Goal: Task Accomplishment & Management: Complete application form

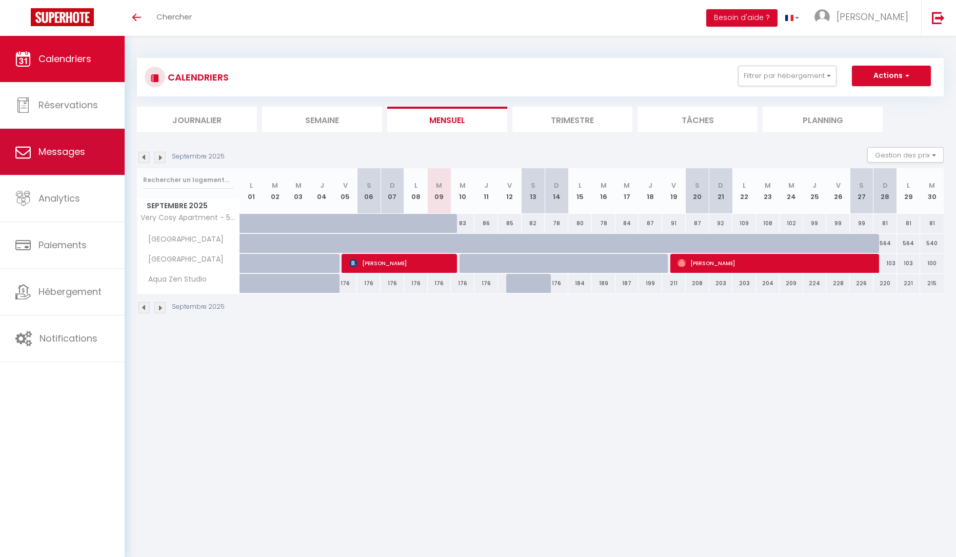
click at [34, 165] on link "Messages" at bounding box center [62, 152] width 125 height 46
select select "message"
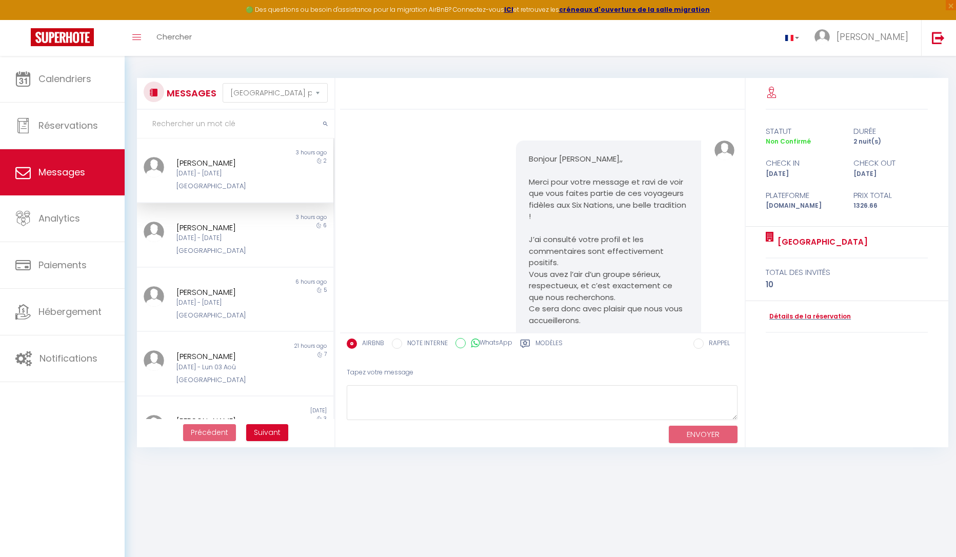
scroll to position [1225, 0]
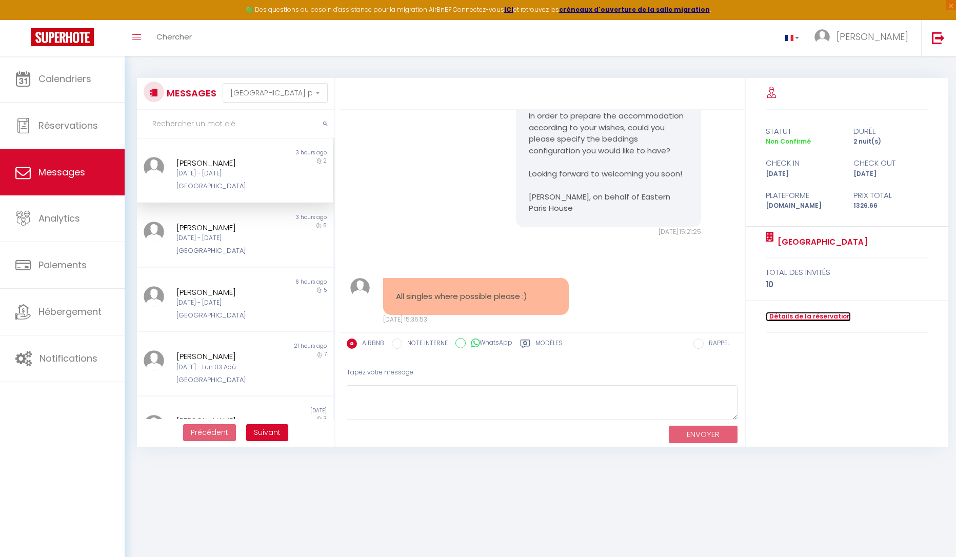
click at [817, 318] on link "Détails de la réservation" at bounding box center [808, 317] width 85 height 10
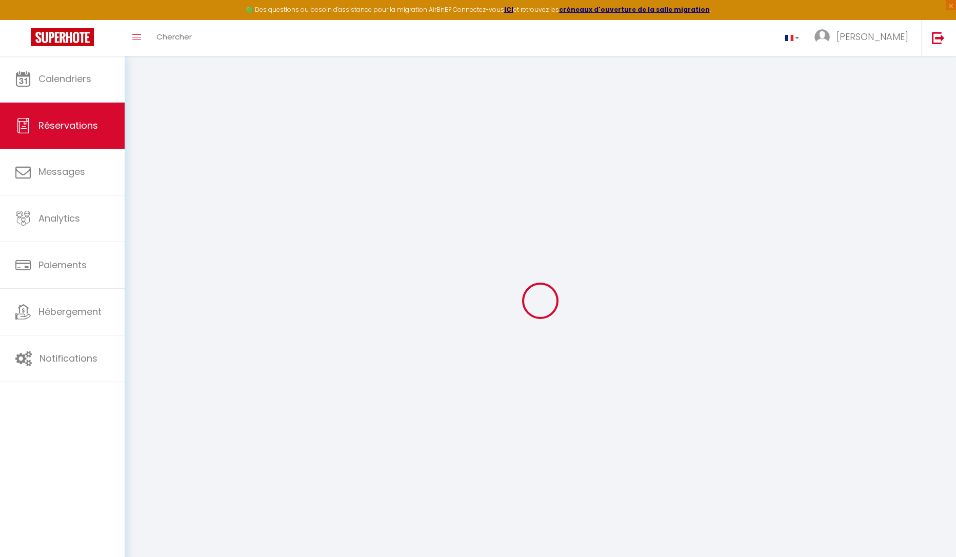
select select
checkbox input "false"
select select
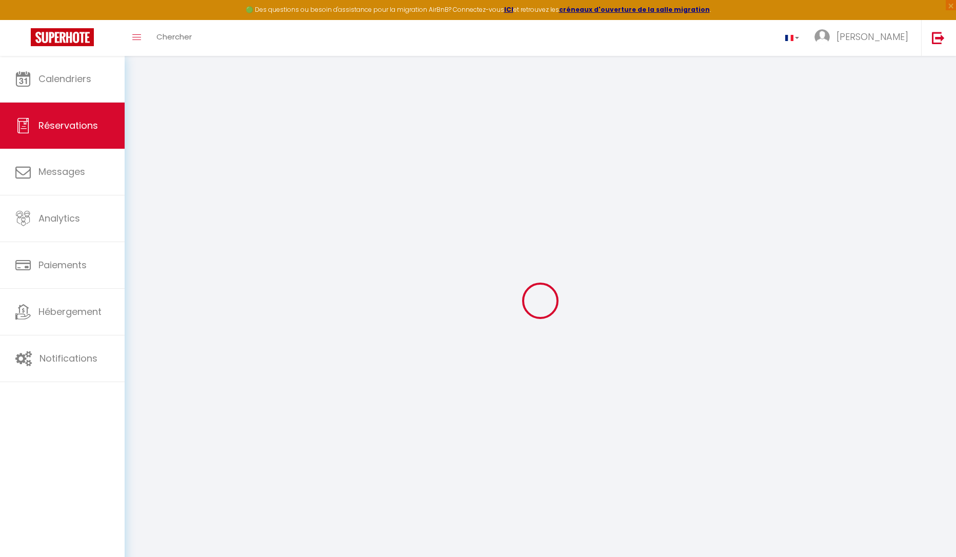
select select
checkbox input "false"
select select
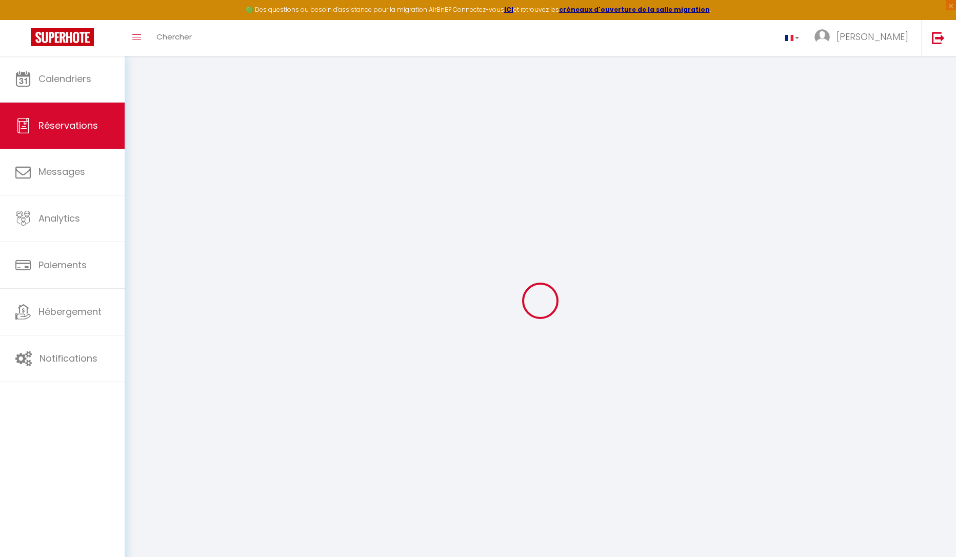
select select
checkbox input "false"
select select
type input "110"
type input "74.26"
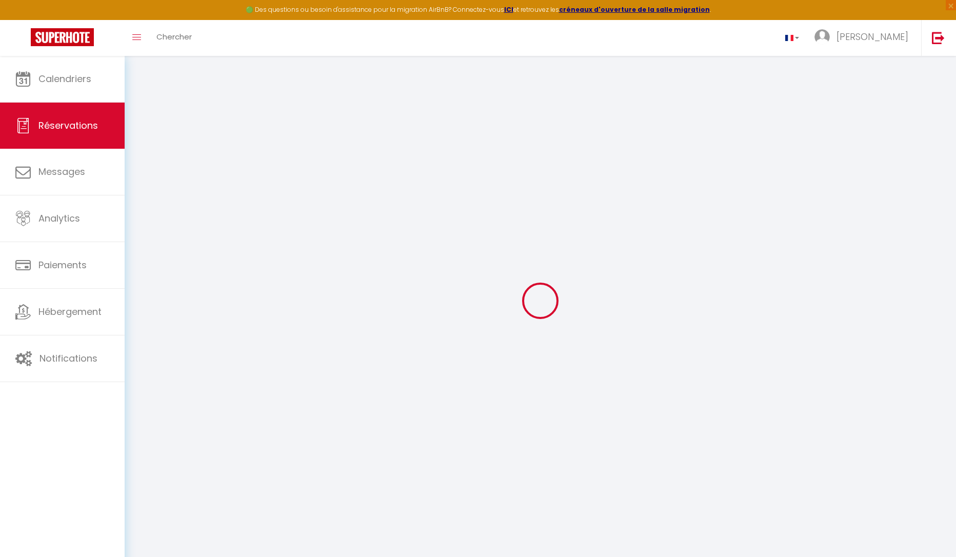
select select
checkbox input "false"
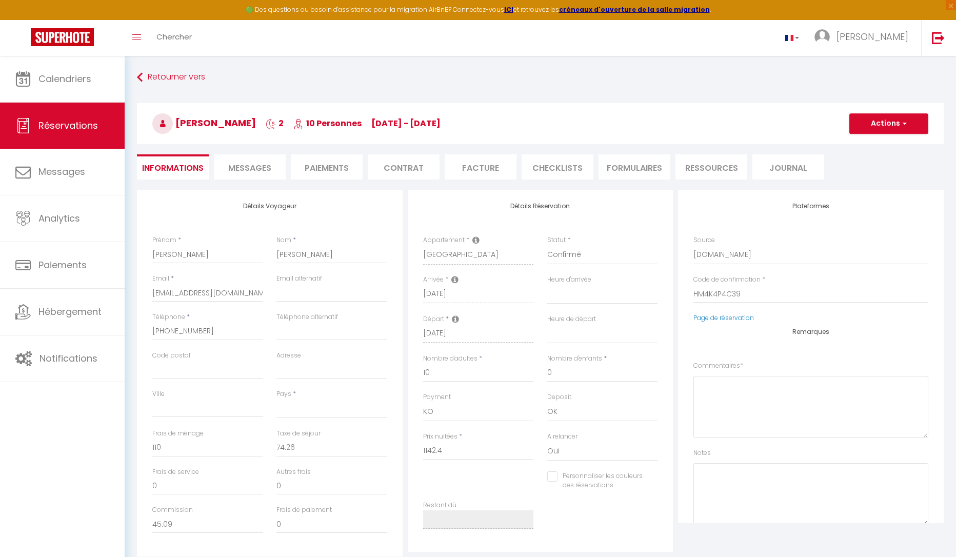
select select
checkbox input "false"
select select
click at [748, 401] on textarea at bounding box center [810, 407] width 235 height 62
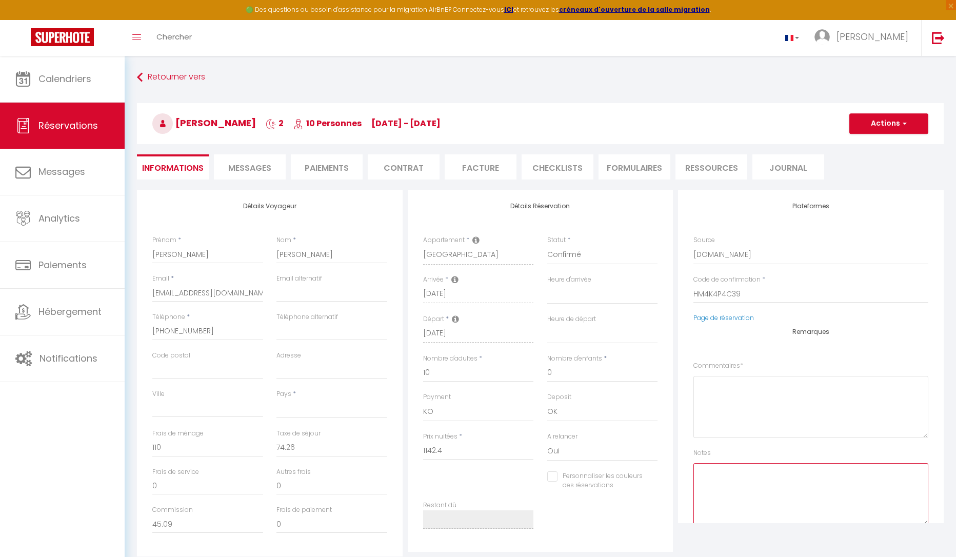
click at [715, 486] on textarea at bounding box center [810, 494] width 235 height 62
click at [812, 479] on textarea "Organisation des lits : Ce sont des copains qui viennet pour le rugby." at bounding box center [810, 494] width 235 height 62
click at [812, 491] on textarea "Organisation des lits : Ce sont des copains qui viennent pour le rugby, du coup…" at bounding box center [810, 494] width 235 height 62
type textarea "Organisation des lits : Ce sont des copains qui viennent pour le rugby, du coup…"
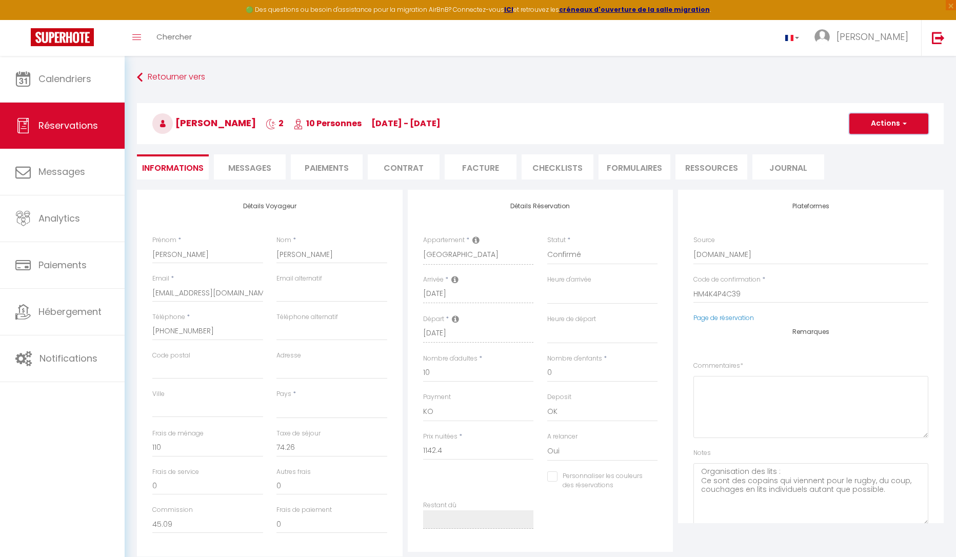
click at [914, 122] on button "Actions" at bounding box center [888, 123] width 79 height 21
click at [884, 149] on link "Enregistrer" at bounding box center [878, 145] width 81 height 13
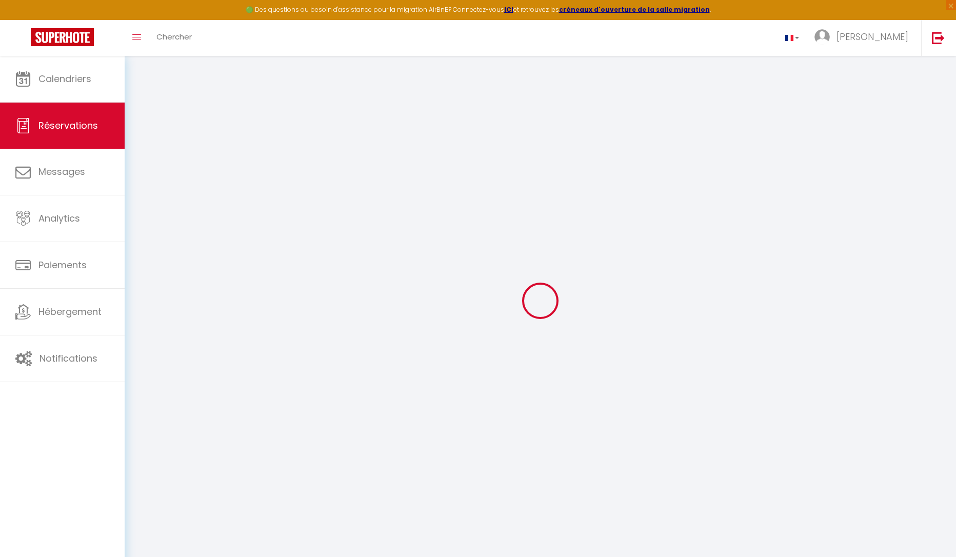
select select "not_cancelled"
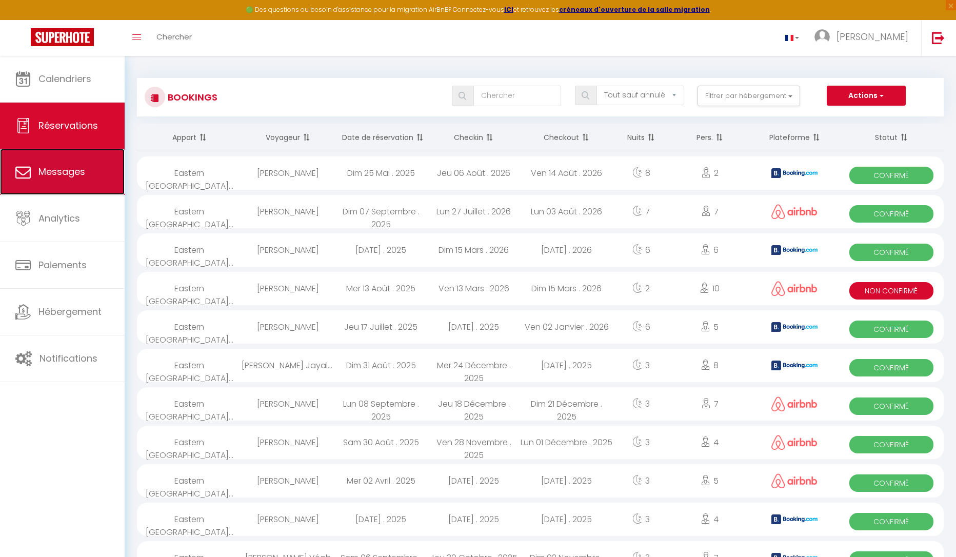
click at [59, 161] on link "Messages" at bounding box center [62, 172] width 125 height 46
select select "message"
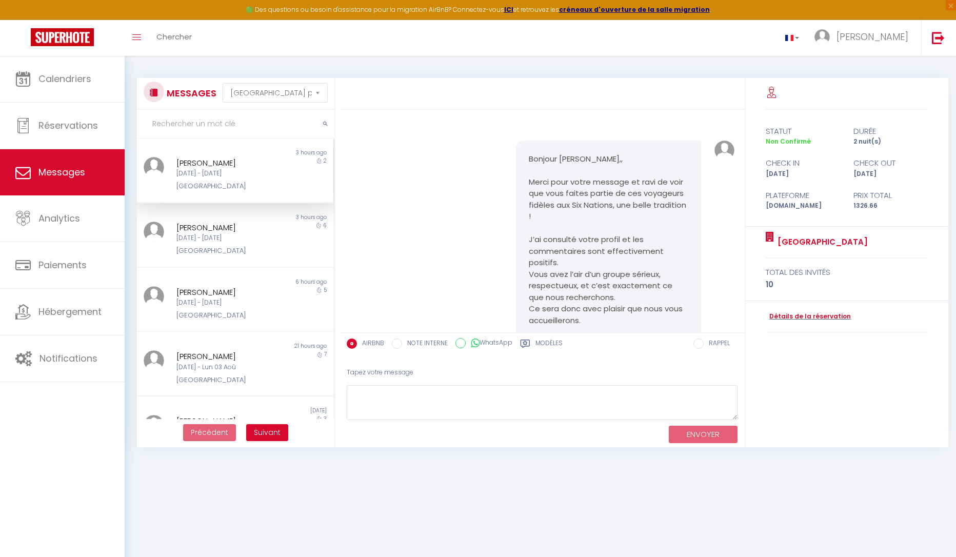
scroll to position [1225, 0]
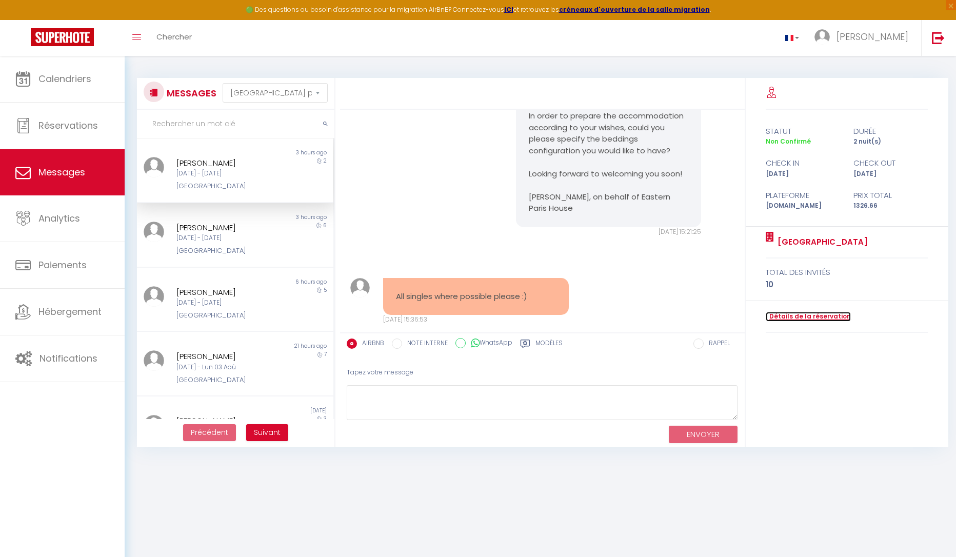
click at [831, 318] on link "Détails de la réservation" at bounding box center [808, 317] width 85 height 10
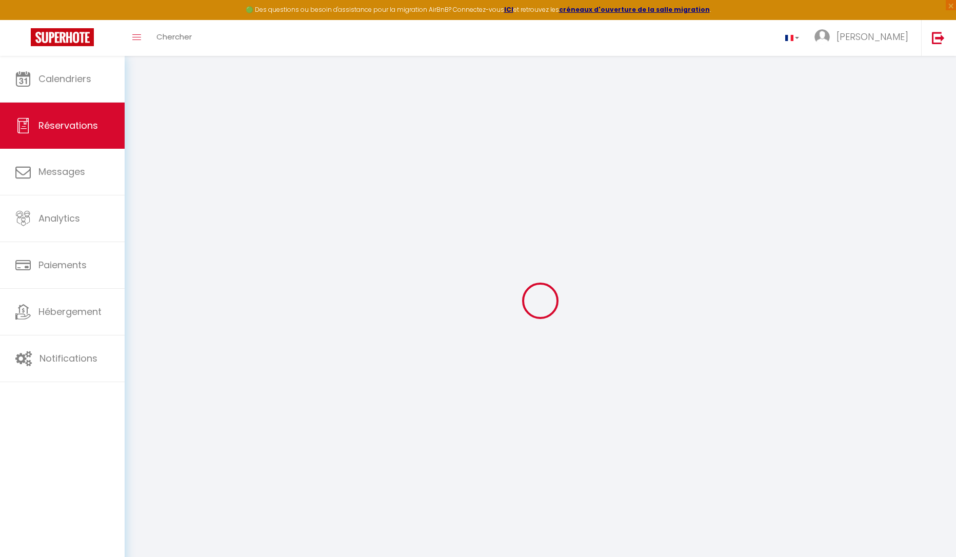
type input "[PERSON_NAME]"
type input "[EMAIL_ADDRESS][DOMAIN_NAME]"
type input "[PHONE_NUMBER]"
select select
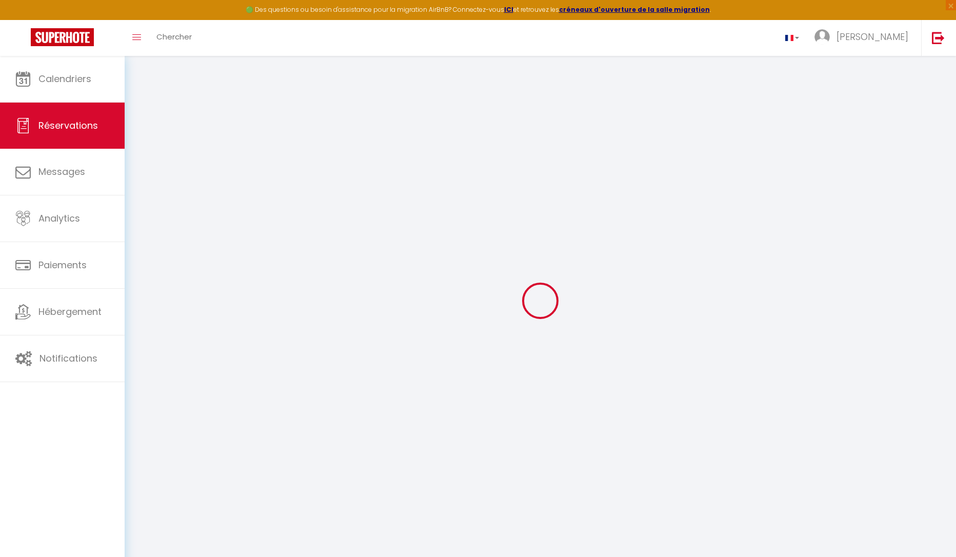
type input "45.09"
select select "25010"
select select "2"
select select
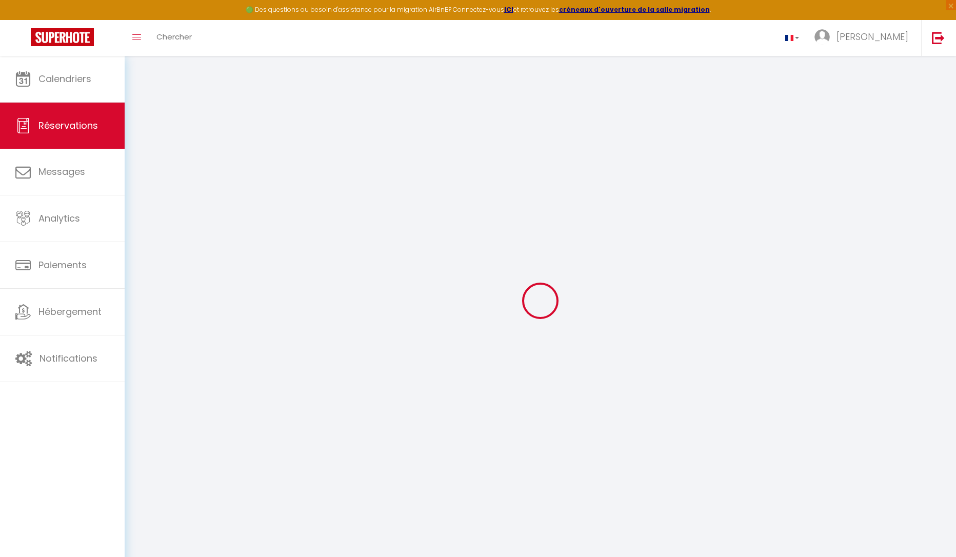
type input "10"
select select "10"
select select
type input "1142.4"
checkbox input "false"
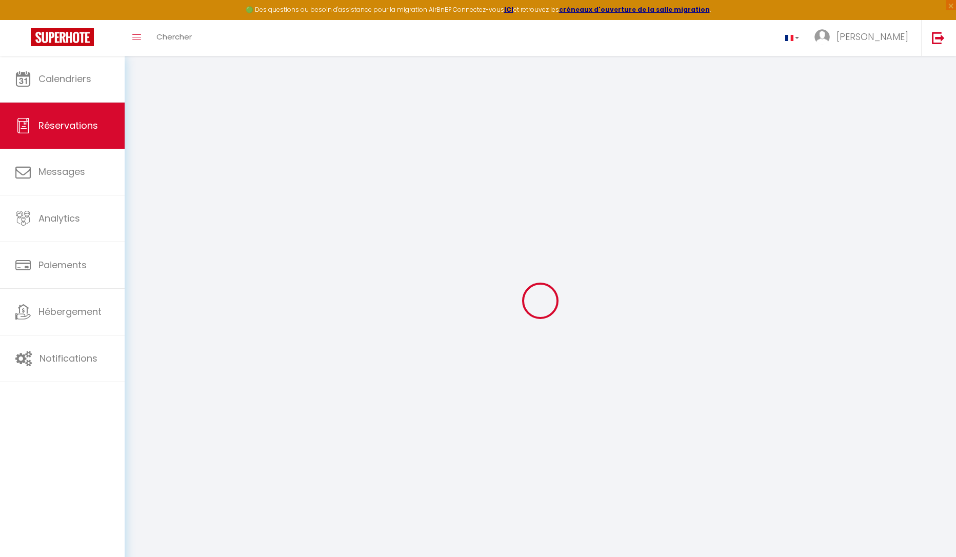
select select "1"
type input "130"
type input "0"
select select
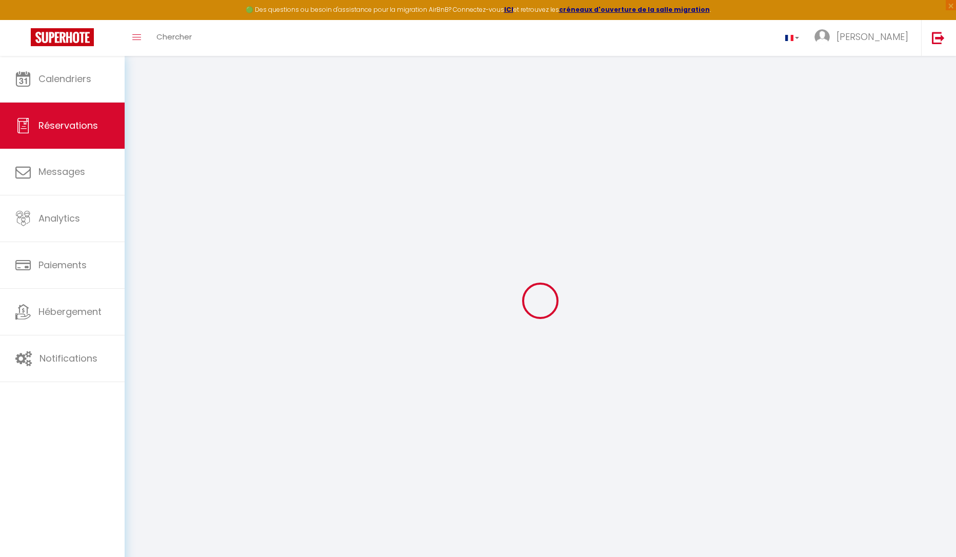
select select
select select "15"
checkbox input "false"
select select
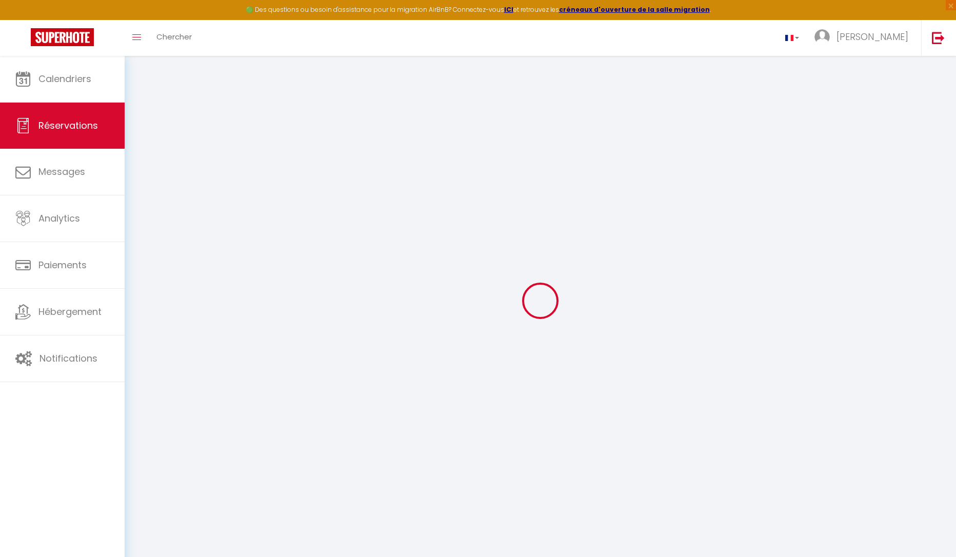
select select
checkbox input "false"
select select
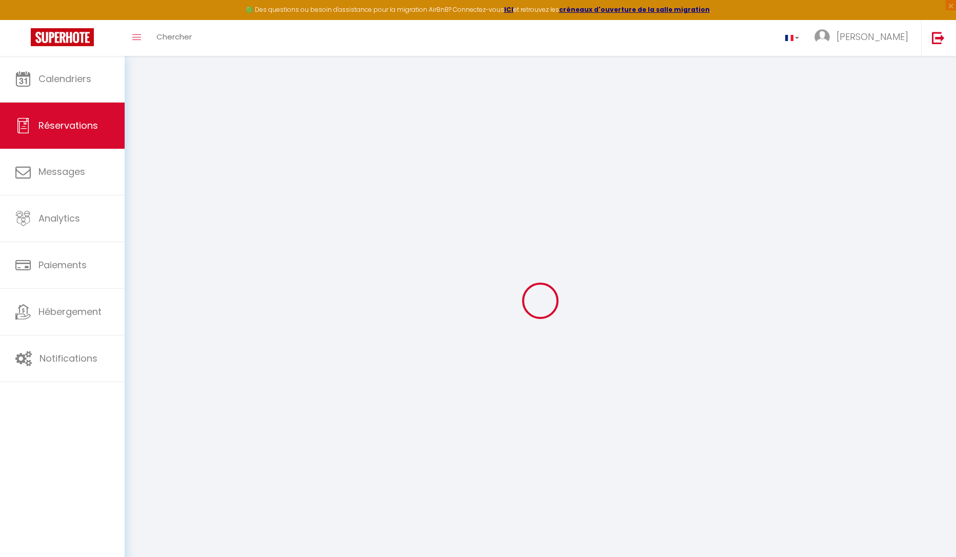
select select
checkbox input "false"
select select
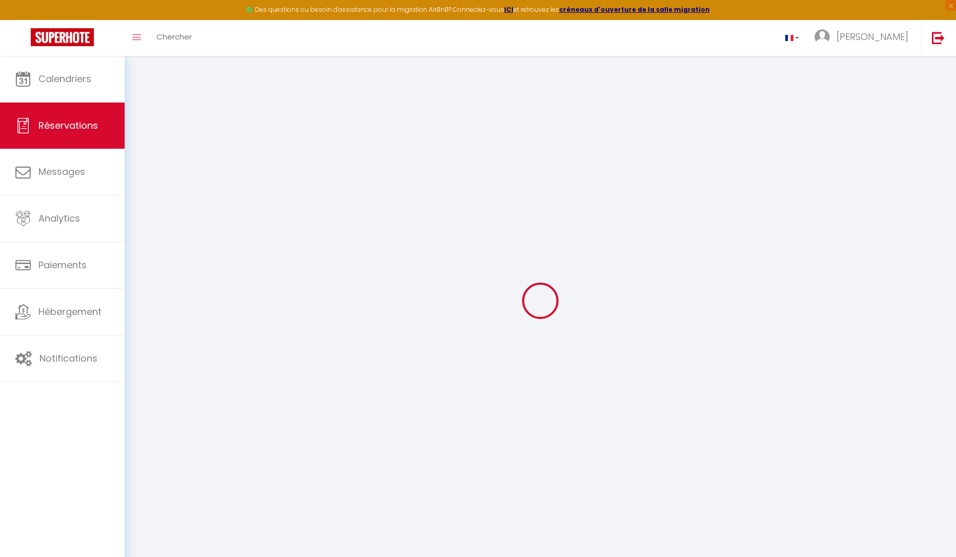
checkbox input "false"
type textarea "Organisation des lits : Ce sont des copains qui viennent pour le rugby, du coup…"
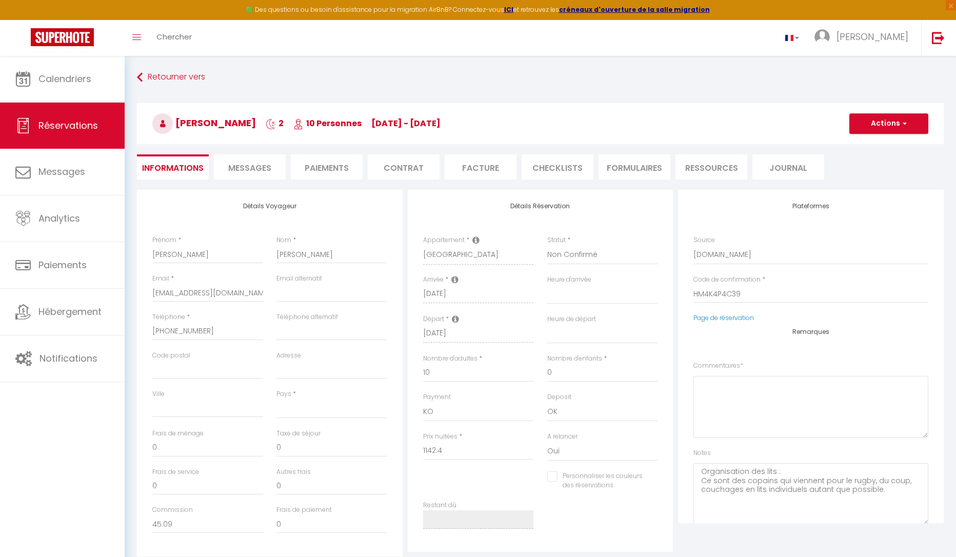
select select
type input "110"
type input "74.26"
select select
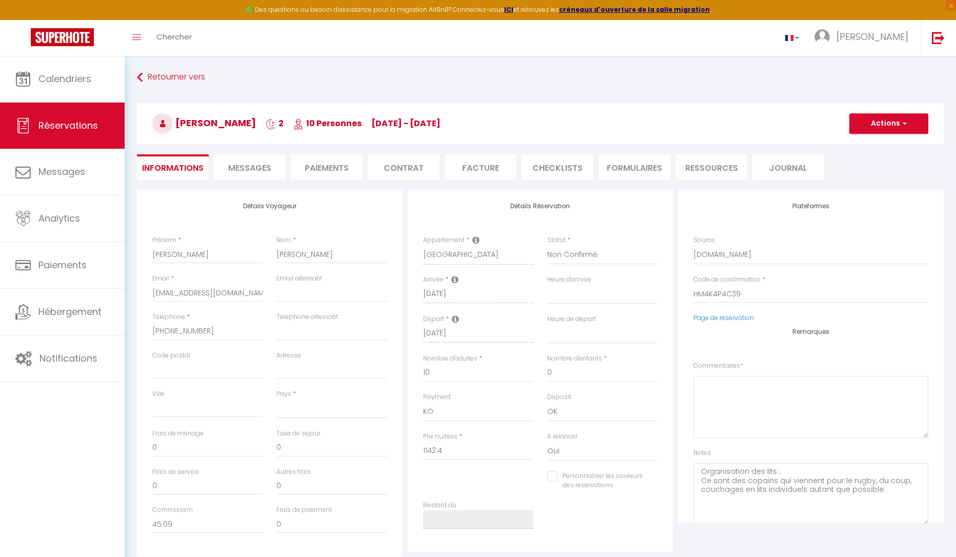
checkbox input "false"
select select
checkbox input "false"
select select
